Goal: Task Accomplishment & Management: Use online tool/utility

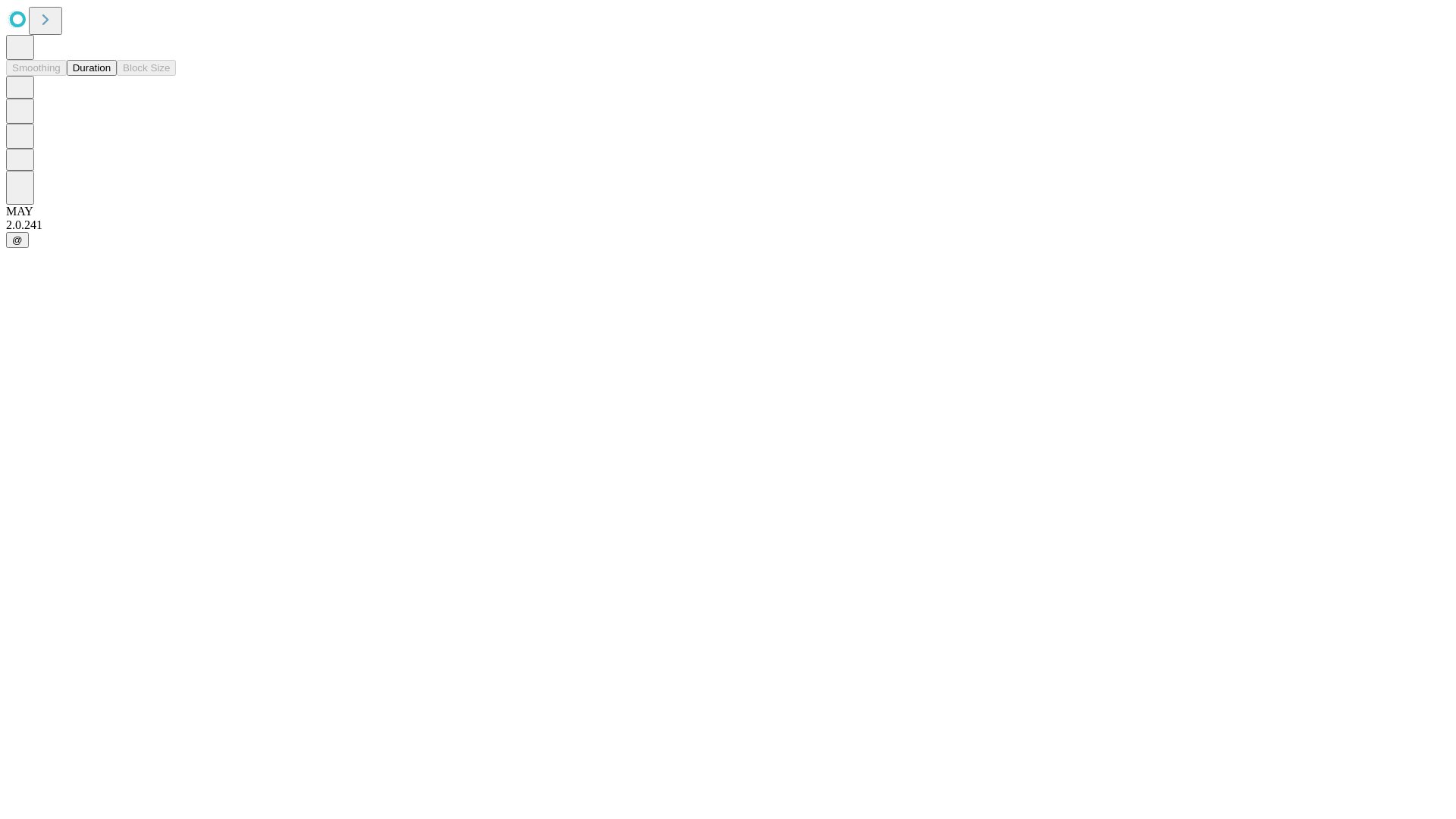
click at [111, 76] on button "Duration" at bounding box center [92, 68] width 50 height 16
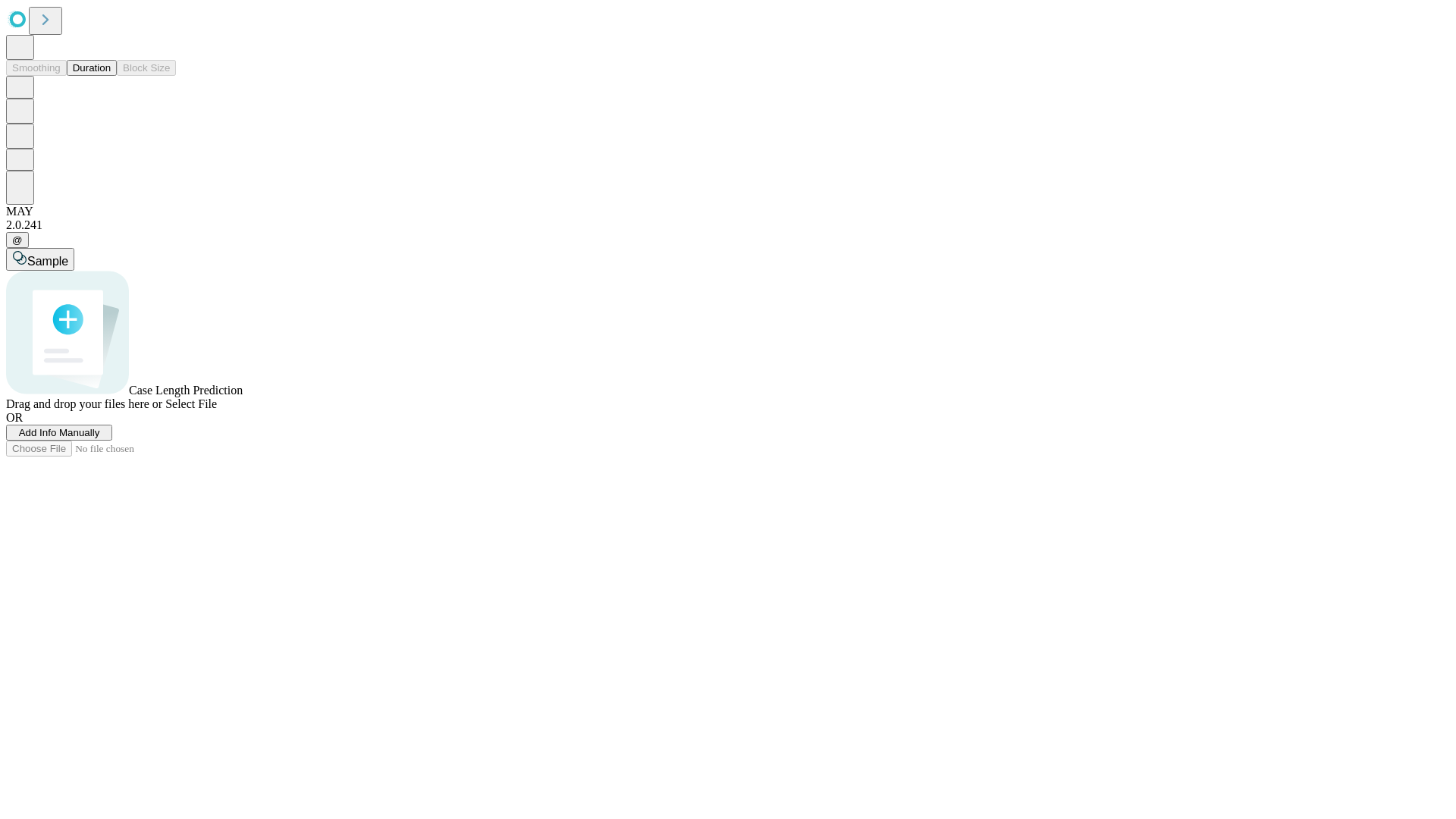
click at [100, 439] on span "Add Info Manually" at bounding box center [59, 433] width 81 height 11
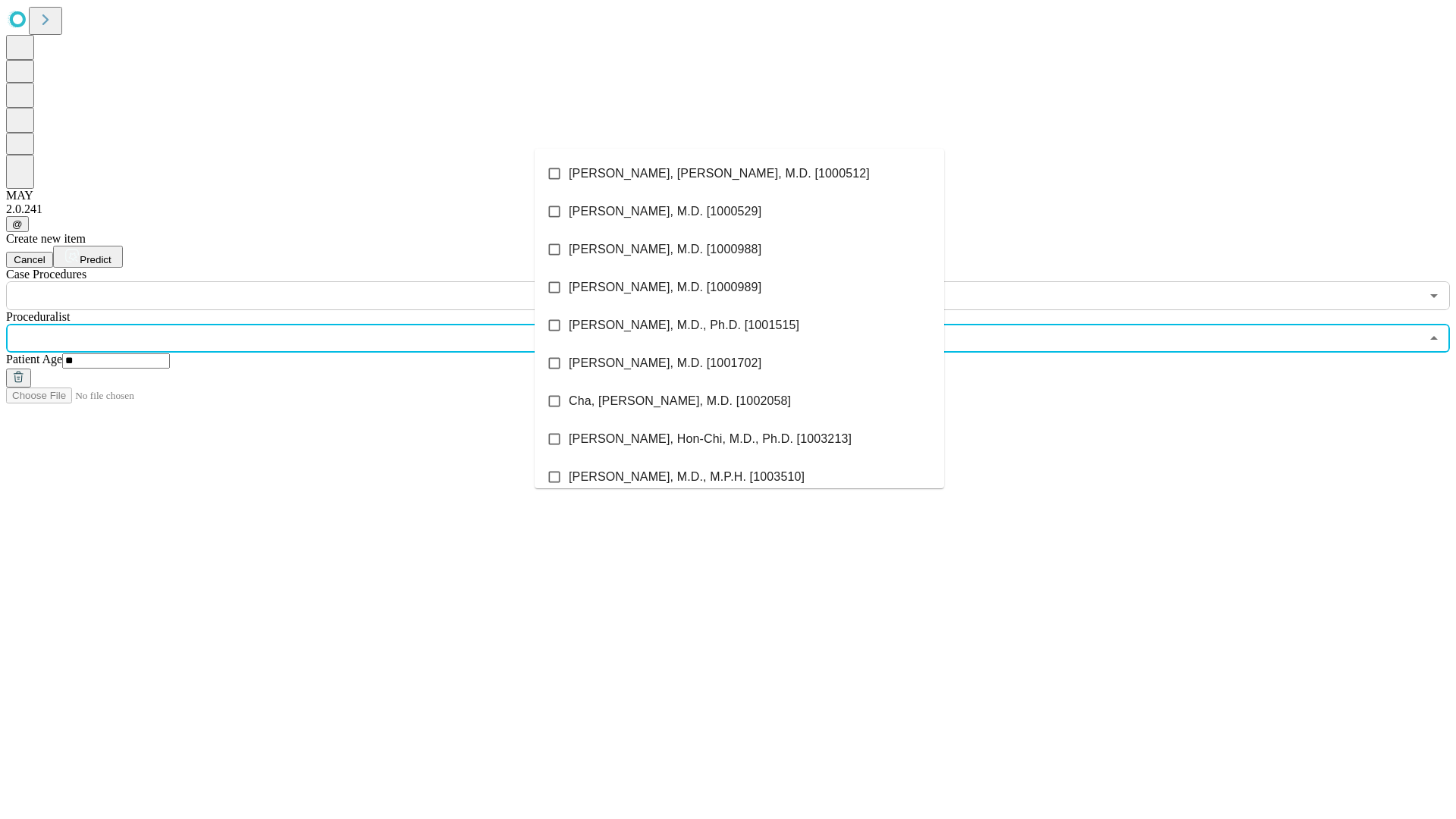
click at [740, 174] on li "[PERSON_NAME], [PERSON_NAME], M.D. [1000512]" at bounding box center [739, 174] width 410 height 38
click at [319, 281] on input "text" at bounding box center [713, 295] width 1414 height 29
